Goal: Task Accomplishment & Management: Complete application form

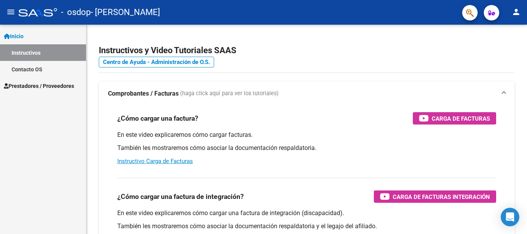
click at [44, 85] on span "Prestadores / Proveedores" at bounding box center [39, 86] width 70 height 8
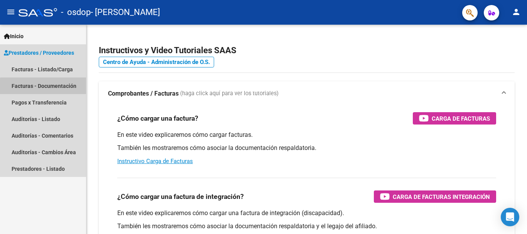
click at [53, 88] on link "Facturas - Documentación" at bounding box center [43, 86] width 86 height 17
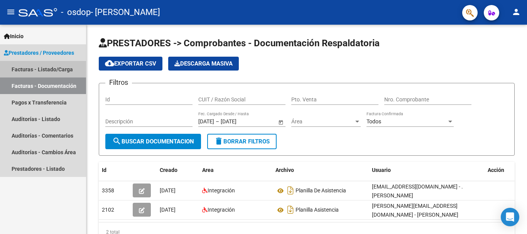
click at [36, 73] on link "Facturas - Listado/Carga" at bounding box center [43, 69] width 86 height 17
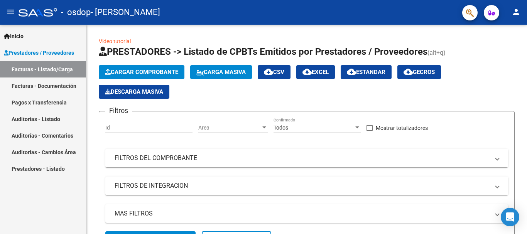
click at [56, 89] on link "Facturas - Documentación" at bounding box center [43, 86] width 86 height 17
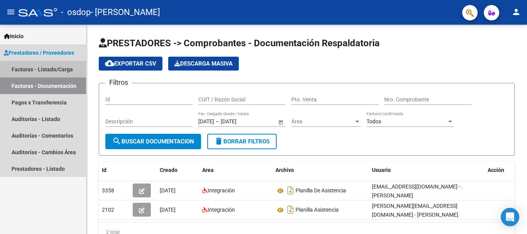
click at [68, 73] on link "Facturas - Listado/Carga" at bounding box center [43, 69] width 86 height 17
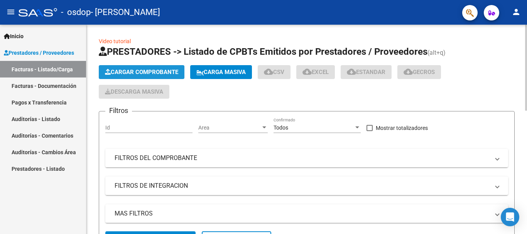
click at [136, 73] on span "Cargar Comprobante" at bounding box center [141, 72] width 73 height 7
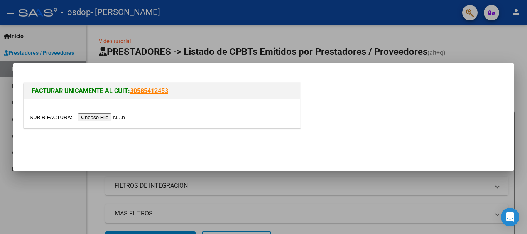
click at [117, 117] on input "file" at bounding box center [79, 118] width 98 height 8
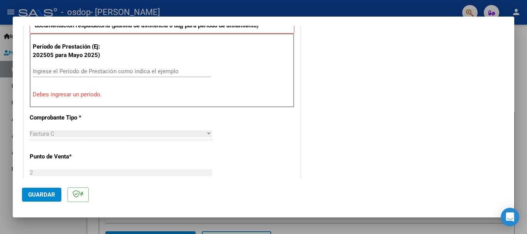
scroll to position [193, 0]
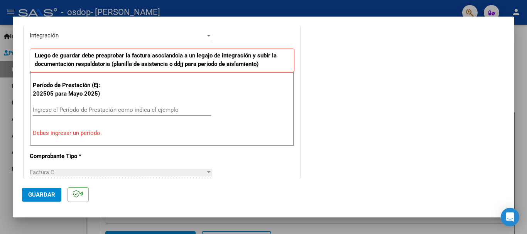
click at [85, 112] on input "Ingrese el Período de Prestación como indica el ejemplo" at bounding box center [122, 110] width 178 height 7
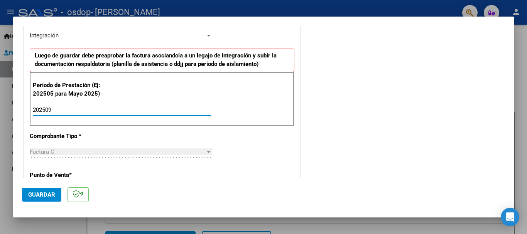
type input "202509"
click at [33, 199] on button "Guardar" at bounding box center [41, 195] width 39 height 14
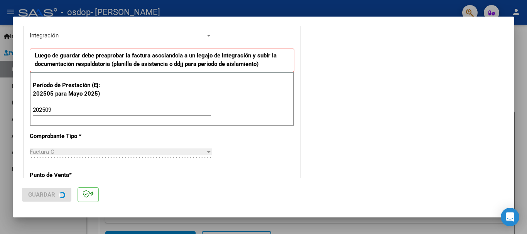
scroll to position [0, 0]
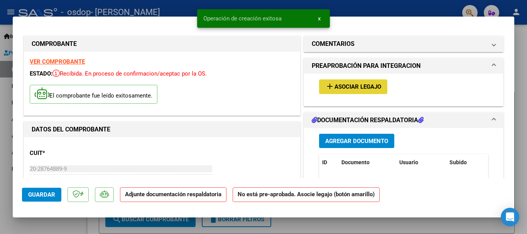
click at [329, 87] on mat-icon "add" at bounding box center [330, 86] width 9 height 9
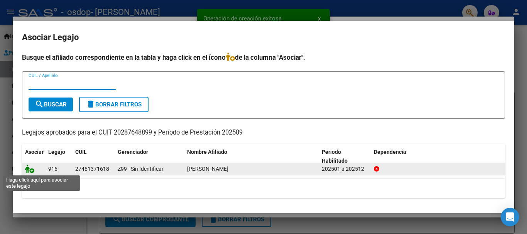
click at [33, 165] on icon at bounding box center [29, 169] width 9 height 8
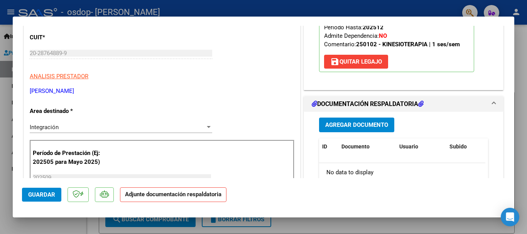
scroll to position [154, 0]
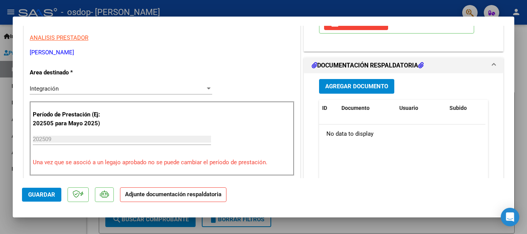
click at [340, 91] on button "Agregar Documento" at bounding box center [356, 86] width 75 height 14
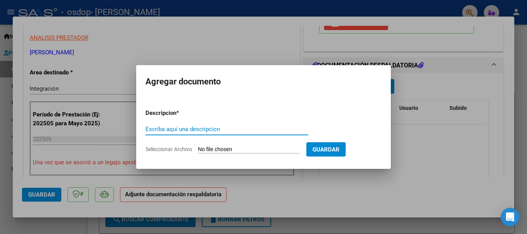
click at [176, 129] on input "Escriba aquí una descripcion" at bounding box center [227, 129] width 163 height 7
type input "Planilla de asistencia"
click at [276, 152] on input "Seleccionar Archivo" at bounding box center [249, 149] width 102 height 7
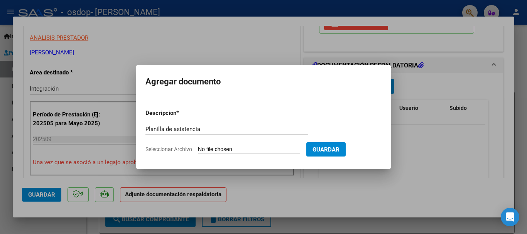
type input "C:\fakepath\Asistencia Kinesiologia Moyano Talia [DATE].pdf"
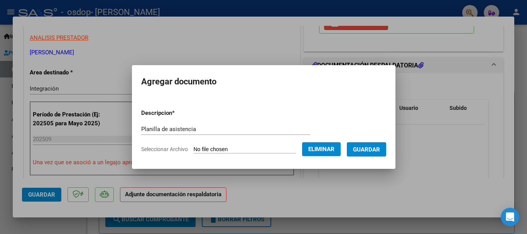
click at [366, 152] on span "Guardar" at bounding box center [366, 149] width 27 height 7
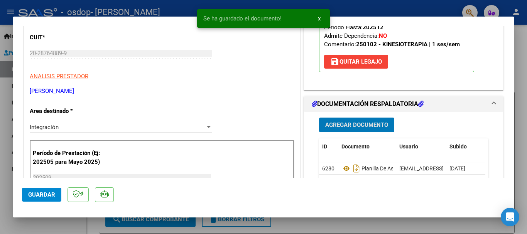
scroll to position [0, 0]
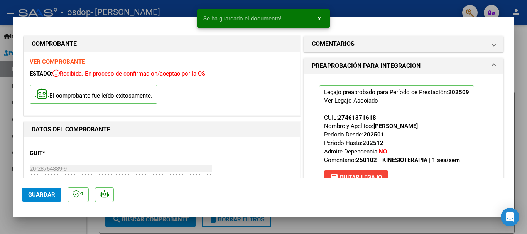
click at [41, 199] on button "Guardar" at bounding box center [41, 195] width 39 height 14
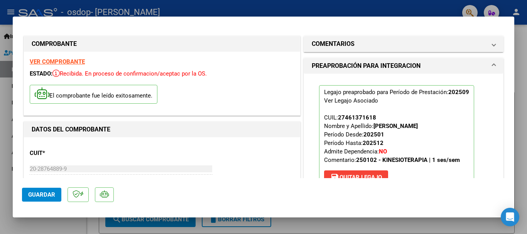
click at [521, 89] on div at bounding box center [263, 117] width 527 height 234
type input "$ 0,00"
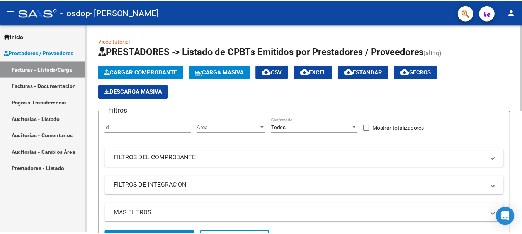
scroll to position [154, 0]
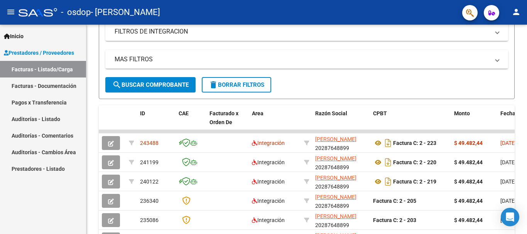
click at [518, 18] on button "person" at bounding box center [516, 12] width 15 height 15
click at [503, 50] on button "exit_to_app Salir" at bounding box center [500, 51] width 47 height 19
